Goal: Transaction & Acquisition: Purchase product/service

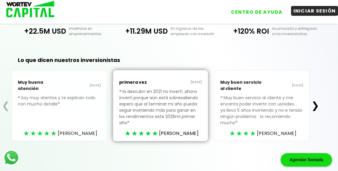
click at [318, 9] on button "INICIAR SESIÓN" at bounding box center [314, 11] width 47 height 10
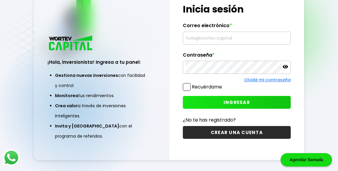
scroll to position [30, 0]
click at [234, 38] on input "text" at bounding box center [237, 38] width 103 height 13
type input "[EMAIL_ADDRESS][DOMAIN_NAME]"
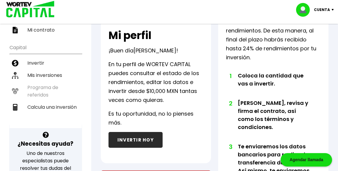
scroll to position [106, 0]
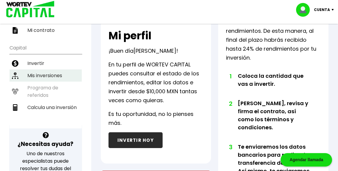
click at [59, 69] on li "Mis inversiones" at bounding box center [46, 75] width 72 height 12
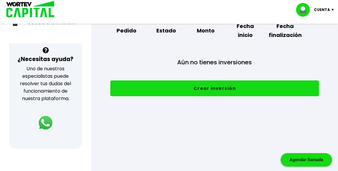
scroll to position [192, 0]
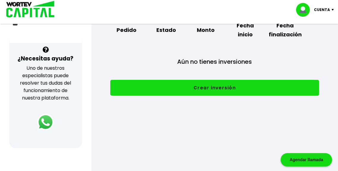
click at [205, 96] on button "Crear inversión" at bounding box center [214, 88] width 209 height 16
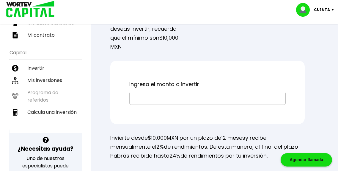
scroll to position [102, 0]
click at [205, 104] on input "text" at bounding box center [207, 98] width 151 height 13
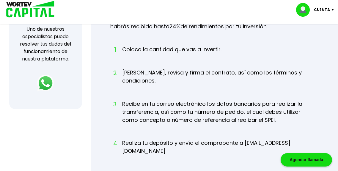
scroll to position [0, 0]
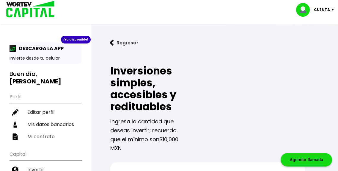
click at [323, 11] on p "Cuenta" at bounding box center [322, 9] width 16 height 9
click at [320, 44] on li "Cerrar sesión" at bounding box center [316, 40] width 48 height 12
